Goal: Use online tool/utility: Utilize a website feature to perform a specific function

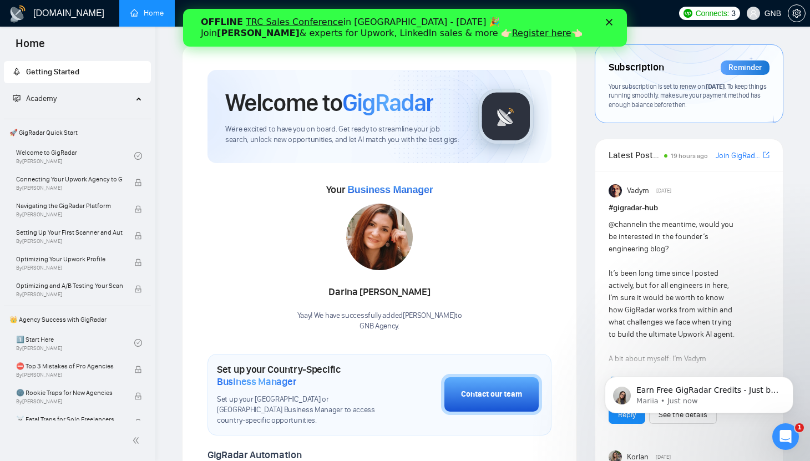
click at [611, 23] on icon "Close" at bounding box center [609, 22] width 7 height 7
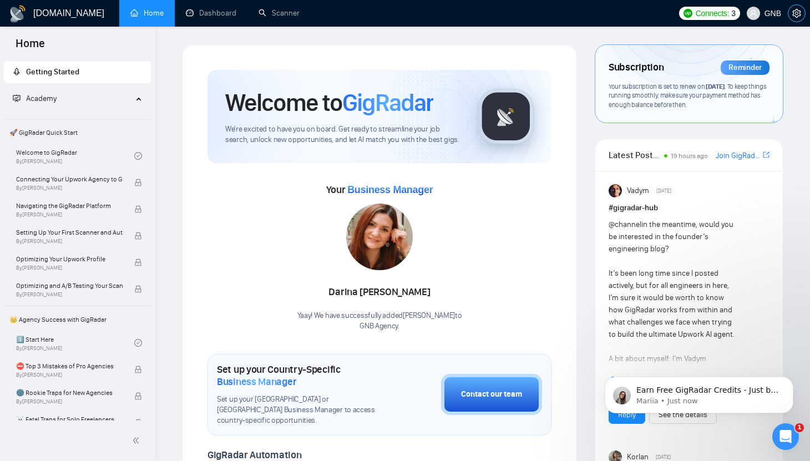
click at [800, 6] on button "button" at bounding box center [797, 13] width 18 height 18
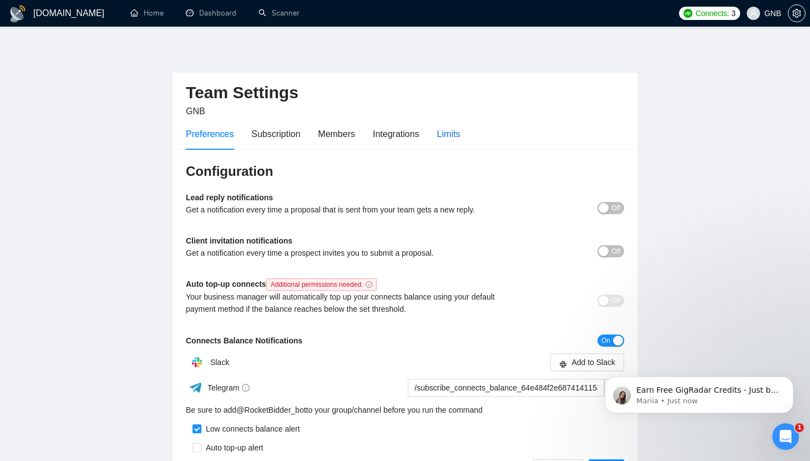
click at [448, 130] on div "Limits" at bounding box center [448, 134] width 23 height 14
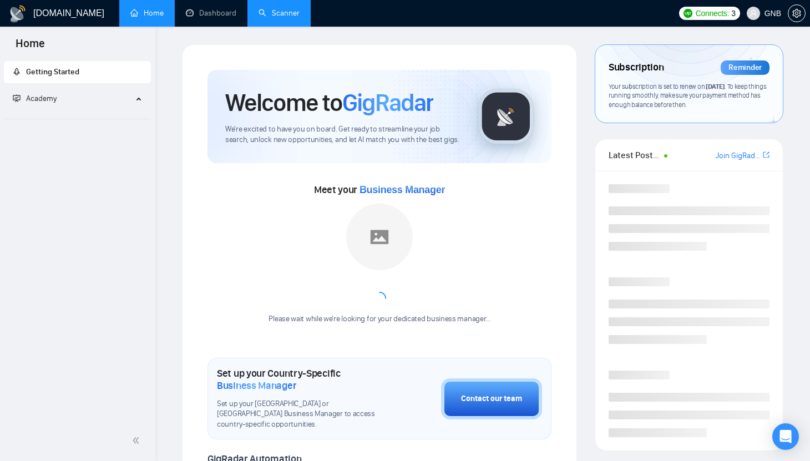
click at [281, 11] on link "Scanner" at bounding box center [279, 12] width 41 height 9
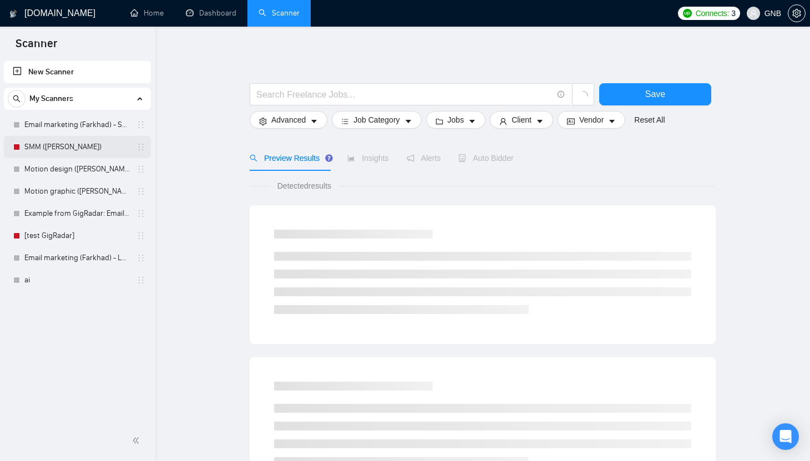
click at [85, 150] on link "SMM ([PERSON_NAME])" at bounding box center [76, 147] width 105 height 22
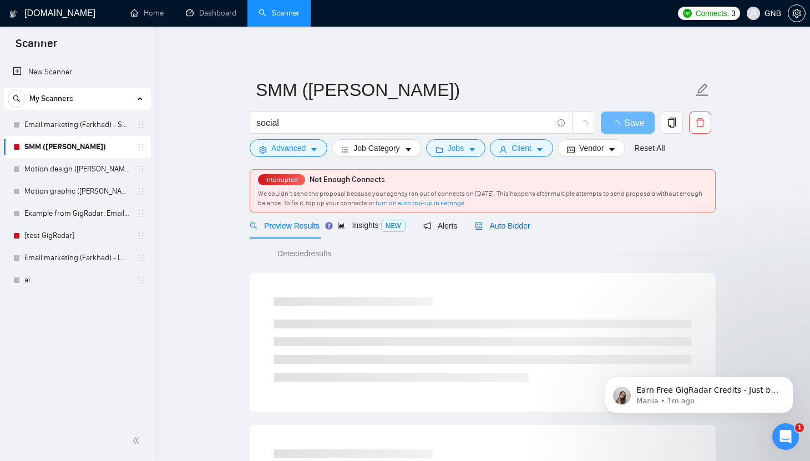
click at [510, 225] on span "Auto Bidder" at bounding box center [502, 225] width 55 height 9
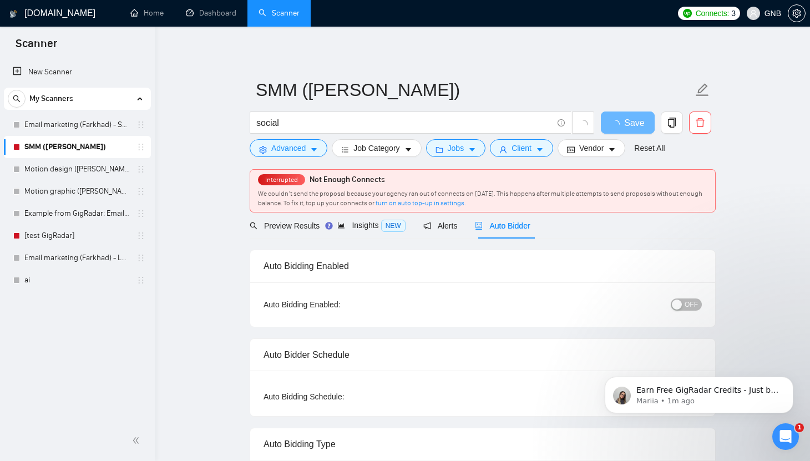
click at [689, 302] on span "OFF" at bounding box center [691, 305] width 13 height 12
click at [635, 125] on span "Save" at bounding box center [628, 123] width 20 height 14
